Goal: Find specific page/section: Find specific page/section

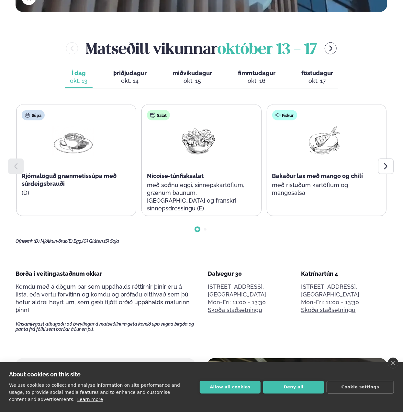
scroll to position [291, 0]
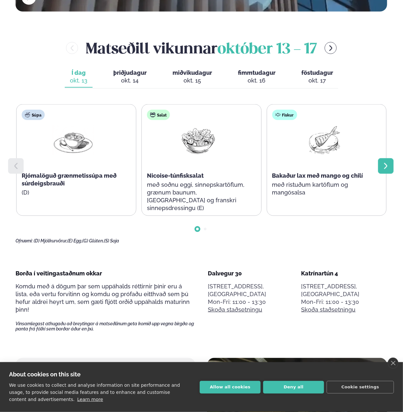
click at [387, 163] on icon at bounding box center [385, 166] width 3 height 6
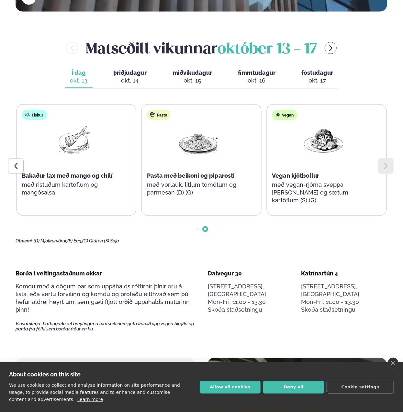
click at [387, 163] on icon at bounding box center [385, 166] width 3 height 6
click at [391, 158] on div at bounding box center [386, 166] width 16 height 16
click at [198, 216] on div at bounding box center [202, 224] width 372 height 16
click at [21, 158] on div at bounding box center [16, 166] width 16 height 16
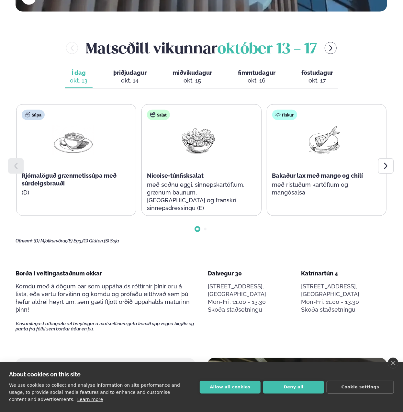
drag, startPoint x: 121, startPoint y: 54, endPoint x: 120, endPoint y: 60, distance: 5.5
click at [121, 69] on span "þriðjudagur" at bounding box center [129, 72] width 33 height 7
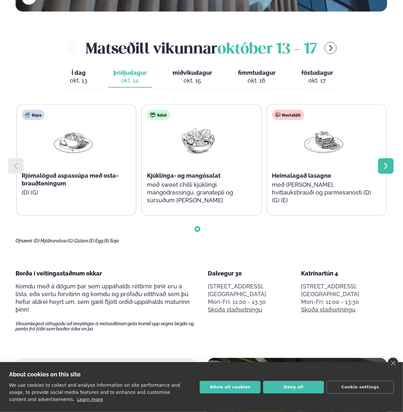
click at [386, 162] on icon at bounding box center [386, 166] width 8 height 8
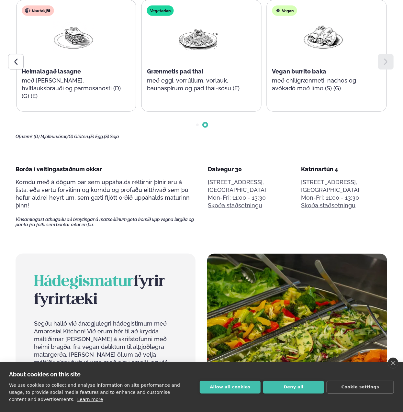
scroll to position [421, 0]
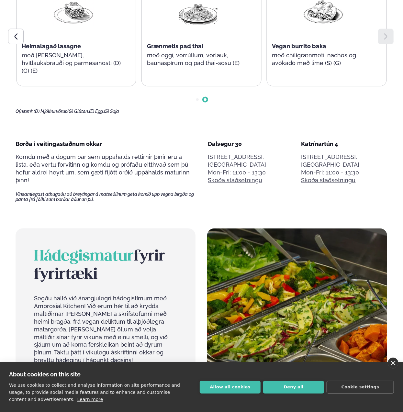
click at [395, 366] on link "close" at bounding box center [393, 363] width 11 height 11
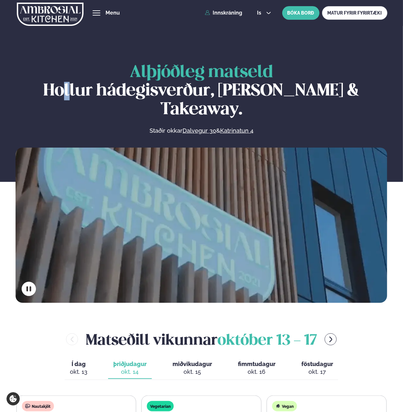
drag, startPoint x: 48, startPoint y: 90, endPoint x: 44, endPoint y: 91, distance: 4.4
click at [44, 91] on h1 "Alþjóðleg matseld Hollur hádegisverður, Veitingar & Takeaway." at bounding box center [202, 91] width 372 height 56
drag, startPoint x: 32, startPoint y: 90, endPoint x: 60, endPoint y: 88, distance: 27.9
click at [59, 88] on h1 "Alþjóðleg matseld Hollur hádegisverður, Veitingar & Takeaway." at bounding box center [202, 91] width 372 height 56
click at [161, 93] on h1 "Alþjóðleg matseld Hollur hádegisverður, Veitingar & Takeaway." at bounding box center [202, 91] width 372 height 56
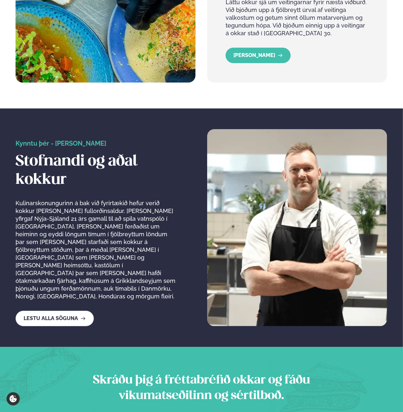
scroll to position [1036, 0]
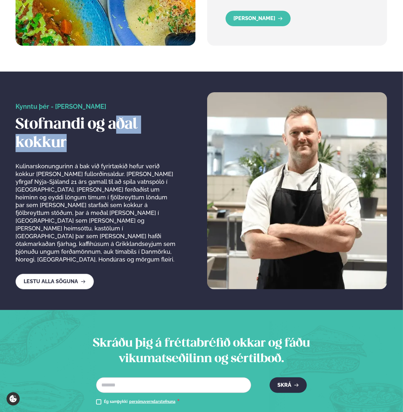
drag, startPoint x: 132, startPoint y: 105, endPoint x: 145, endPoint y: 116, distance: 17.0
click at [145, 116] on h2 "Stofnandi og aðal kokkur" at bounding box center [97, 134] width 162 height 36
click at [124, 131] on div "Kynntu þér - [PERSON_NAME] Stofnandi og aðal kokkur Kulinarskonungurinn á bak v…" at bounding box center [97, 183] width 162 height 161
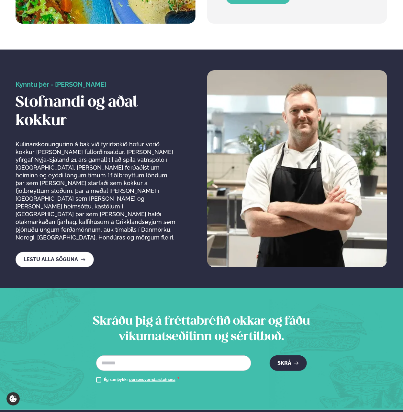
scroll to position [1069, 0]
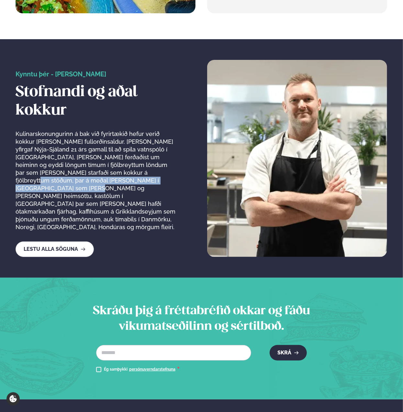
drag, startPoint x: 76, startPoint y: 148, endPoint x: 126, endPoint y: 152, distance: 49.4
click at [126, 152] on p "Kulinarskonungurinn á bak við fyrirtækið hefur verið kokkur [PERSON_NAME] fullo…" at bounding box center [97, 180] width 162 height 101
click at [121, 162] on p "Kulinarskonungurinn á bak við fyrirtækið hefur verið kokkur [PERSON_NAME] fullo…" at bounding box center [97, 180] width 162 height 101
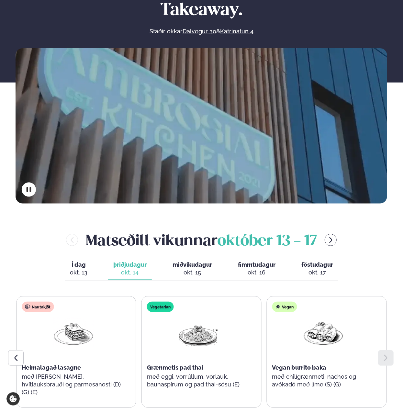
scroll to position [0, 0]
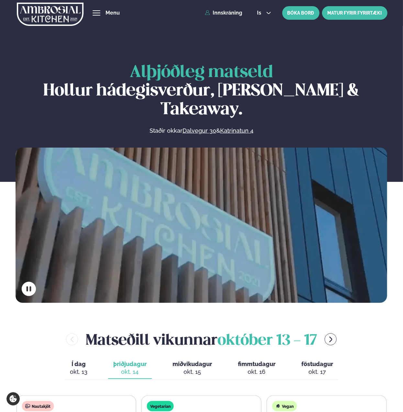
click at [353, 13] on link "MATUR FYRIR FYRIRTÆKI" at bounding box center [354, 13] width 65 height 14
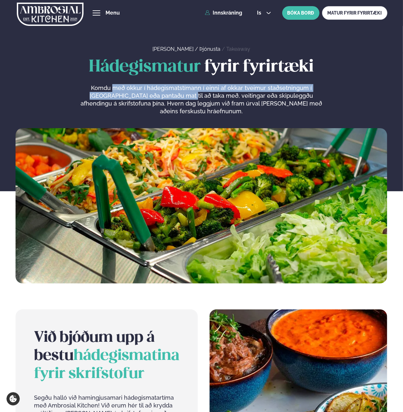
drag, startPoint x: 103, startPoint y: 92, endPoint x: 151, endPoint y: 92, distance: 47.9
click at [151, 92] on p "Komdu með okkur í hádegismatstímann í einni af okkar tveimur staðsetningum í [G…" at bounding box center [201, 99] width 245 height 31
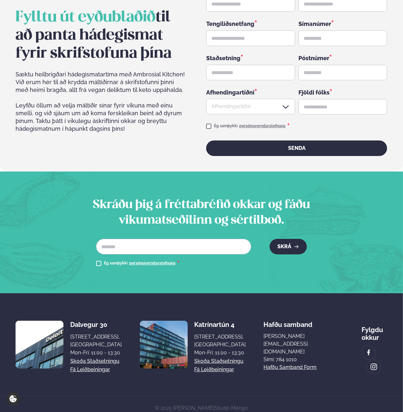
scroll to position [1052, 0]
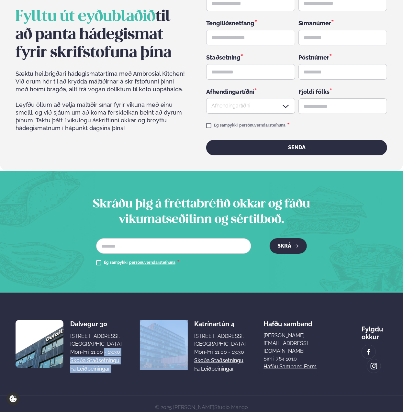
drag, startPoint x: 96, startPoint y: 344, endPoint x: 135, endPoint y: 346, distance: 39.6
click at [135, 346] on div "Dalvegur 30 Dalvegur 30, [GEOGRAPHIC_DATA], [GEOGRAPHIC_DATA] Mon-Fri: 11:00 - …" at bounding box center [131, 344] width 230 height 58
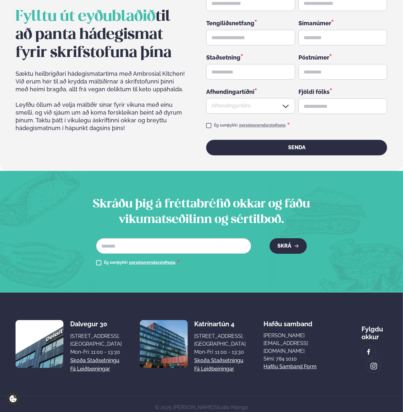
click at [120, 333] on div "[STREET_ADDRESS], [GEOGRAPHIC_DATA]" at bounding box center [95, 341] width 51 height 16
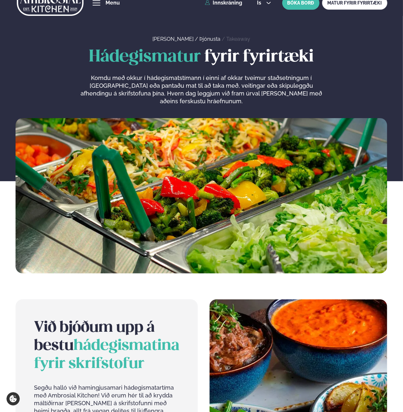
scroll to position [0, 0]
